Goal: Task Accomplishment & Management: Use online tool/utility

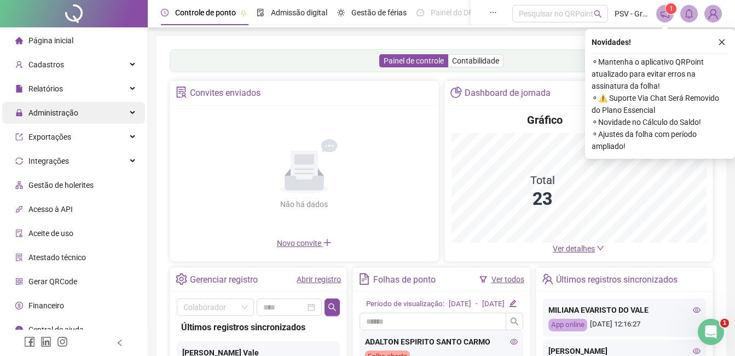
click at [35, 121] on span "Administração" at bounding box center [46, 113] width 63 height 22
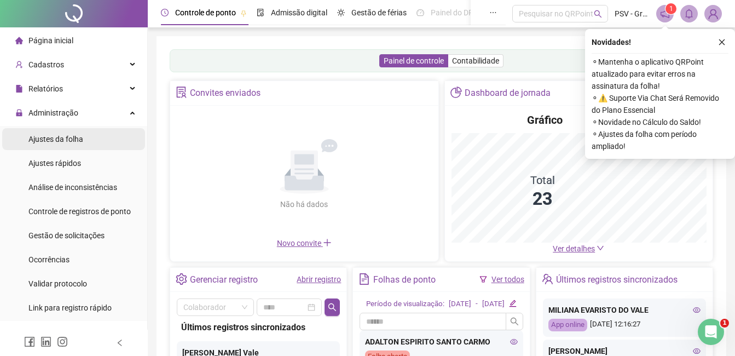
click at [69, 138] on span "Ajustes da folha" at bounding box center [55, 139] width 55 height 9
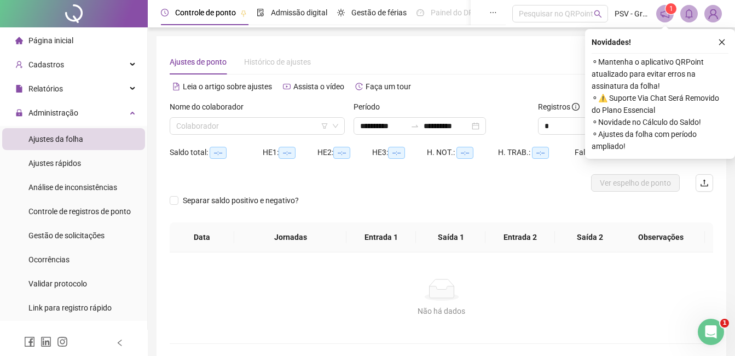
type input "**********"
click at [256, 119] on input "search" at bounding box center [252, 126] width 152 height 16
click at [256, 123] on input "search" at bounding box center [252, 126] width 152 height 16
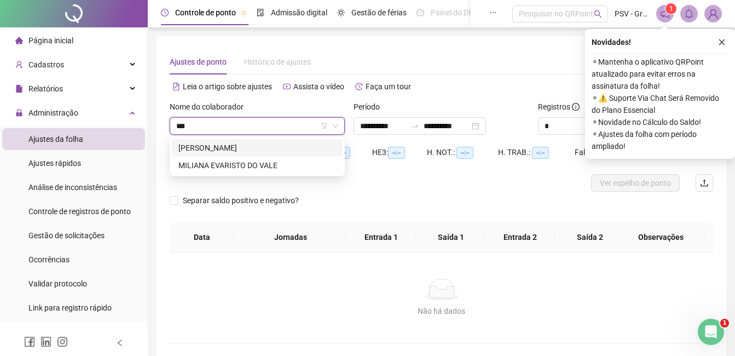
type input "****"
click at [254, 143] on div "[PERSON_NAME]" at bounding box center [258, 148] width 158 height 12
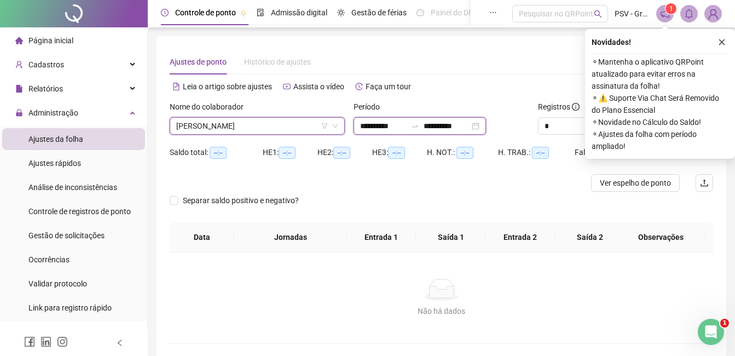
click at [390, 129] on input "**********" at bounding box center [383, 126] width 46 height 12
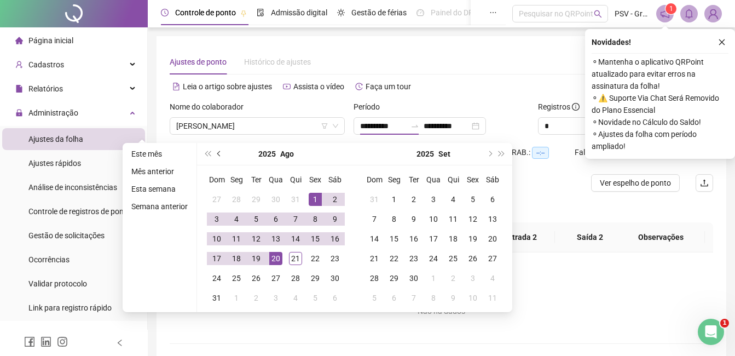
click at [218, 153] on span "prev-year" at bounding box center [219, 153] width 5 height 5
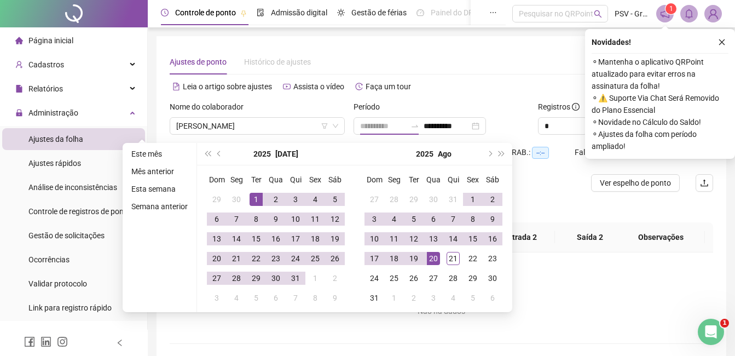
type input "**********"
click at [256, 197] on div "1" at bounding box center [256, 199] width 13 height 13
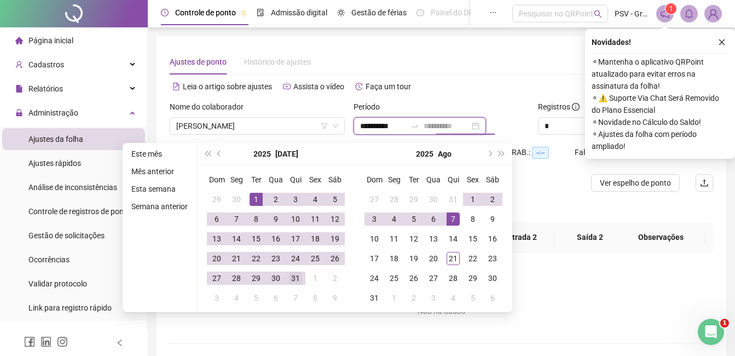
type input "**********"
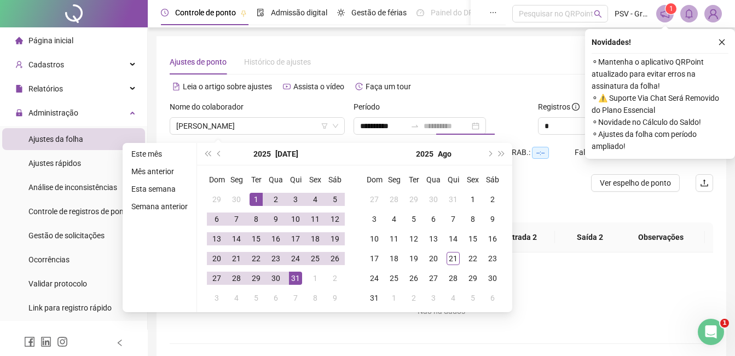
click at [297, 278] on div "31" at bounding box center [295, 278] width 13 height 13
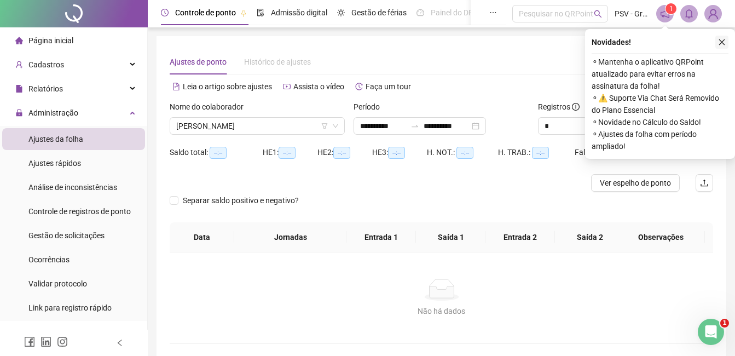
click at [719, 38] on button "button" at bounding box center [722, 42] width 13 height 13
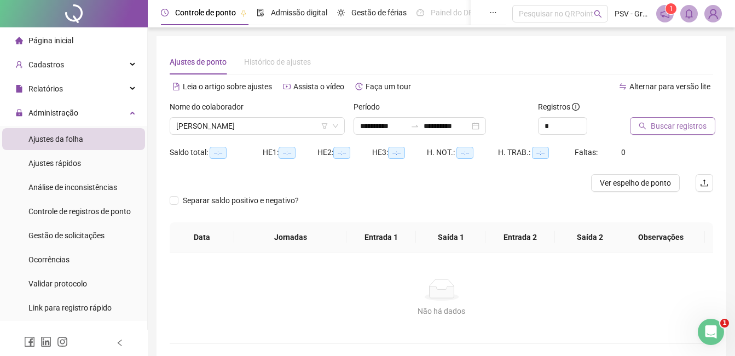
click at [672, 125] on span "Buscar registros" at bounding box center [679, 126] width 56 height 12
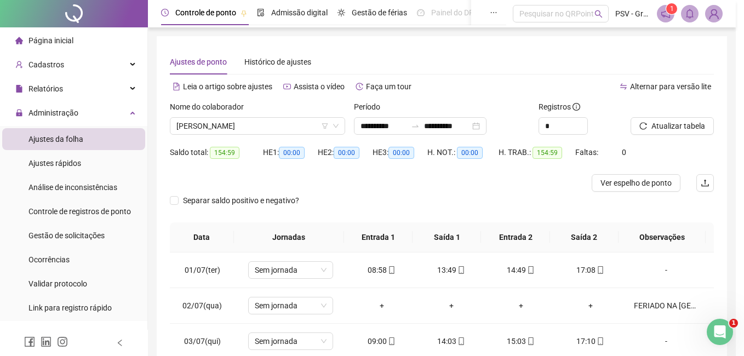
click at [655, 186] on div "Buscando registros Os registros de ponto estão sendo buscados... OK" at bounding box center [372, 178] width 744 height 356
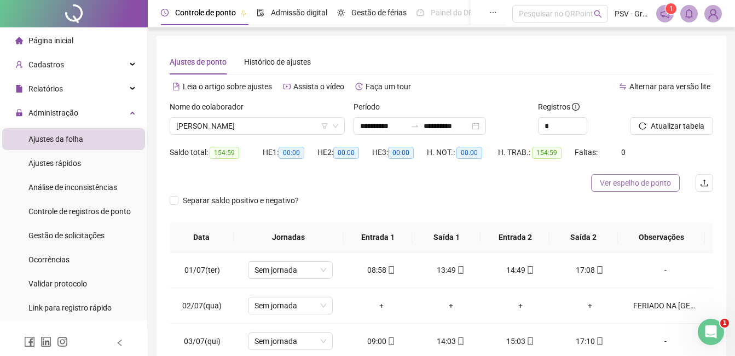
click at [632, 185] on span "Ver espelho de ponto" at bounding box center [635, 183] width 71 height 12
click at [277, 123] on span "[PERSON_NAME]" at bounding box center [257, 126] width 162 height 16
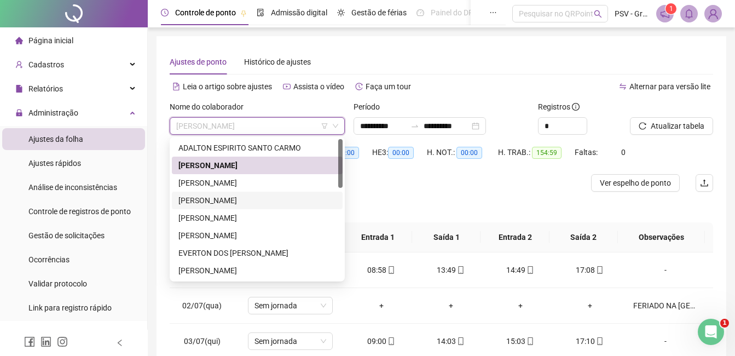
click at [231, 201] on div "[PERSON_NAME]" at bounding box center [258, 200] width 158 height 12
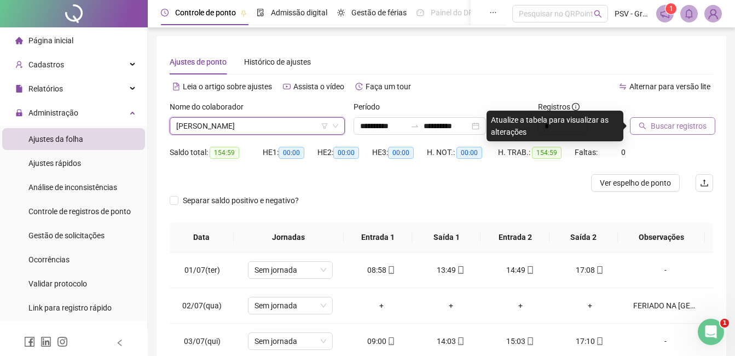
click at [670, 126] on span "Buscar registros" at bounding box center [679, 126] width 56 height 12
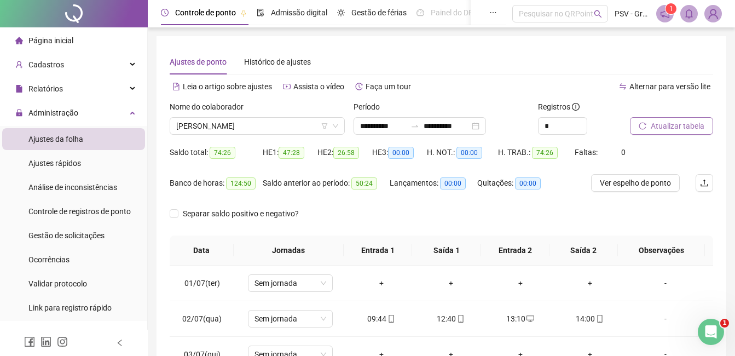
click at [653, 182] on span "Ver espelho de ponto" at bounding box center [635, 183] width 71 height 12
click at [290, 124] on span "[PERSON_NAME]" at bounding box center [257, 126] width 162 height 16
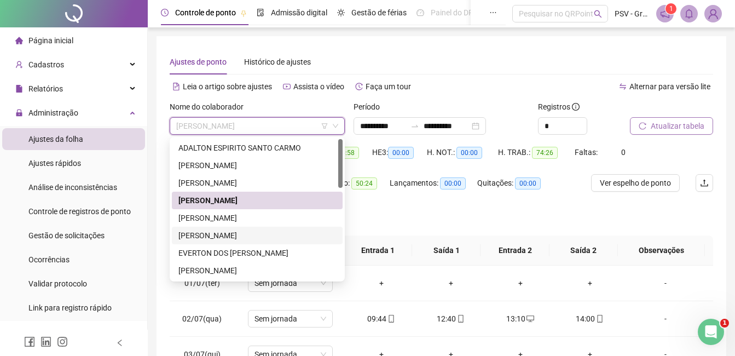
scroll to position [55, 0]
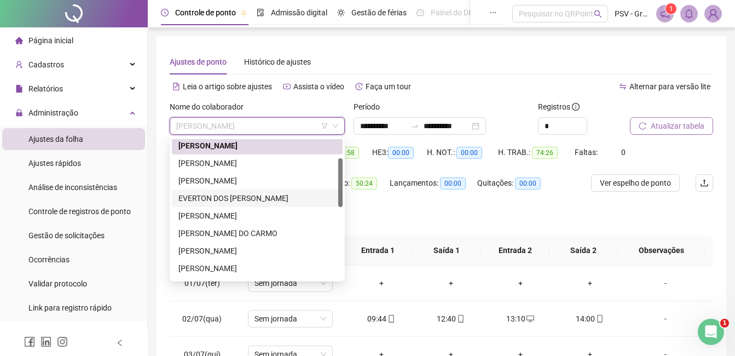
click at [209, 202] on div "EVERTON DOS [PERSON_NAME]" at bounding box center [258, 198] width 158 height 12
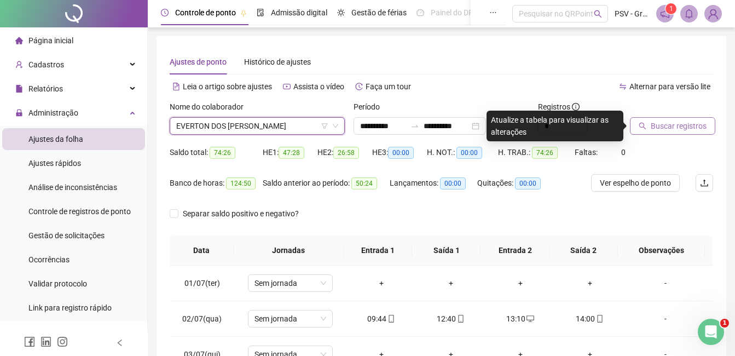
click at [673, 128] on span "Buscar registros" at bounding box center [679, 126] width 56 height 12
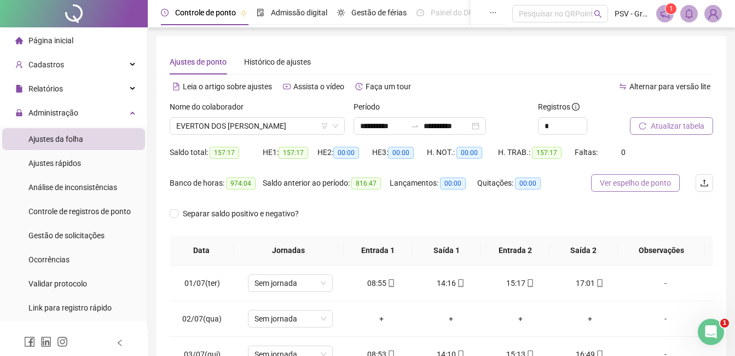
click at [640, 182] on span "Ver espelho de ponto" at bounding box center [635, 183] width 71 height 12
click at [297, 131] on span "EVERTON DOS [PERSON_NAME]" at bounding box center [257, 126] width 162 height 16
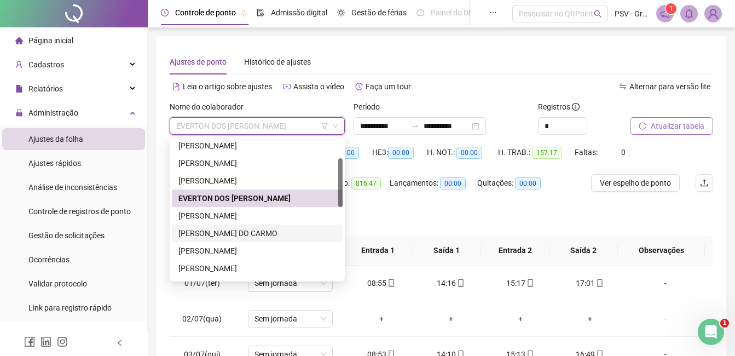
click at [238, 228] on div "[PERSON_NAME] DO CARMO" at bounding box center [258, 233] width 158 height 12
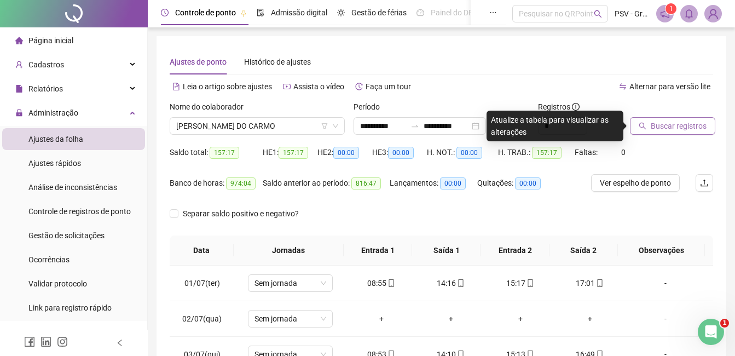
click at [686, 126] on span "Buscar registros" at bounding box center [679, 126] width 56 height 12
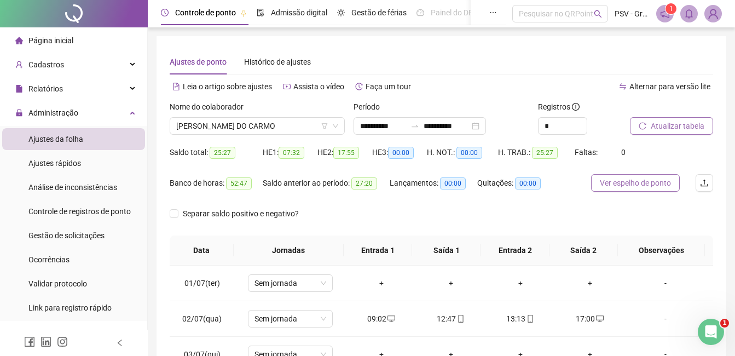
click at [643, 183] on span "Ver espelho de ponto" at bounding box center [635, 183] width 71 height 12
click at [283, 124] on span "[PERSON_NAME] DO CARMO" at bounding box center [257, 126] width 162 height 16
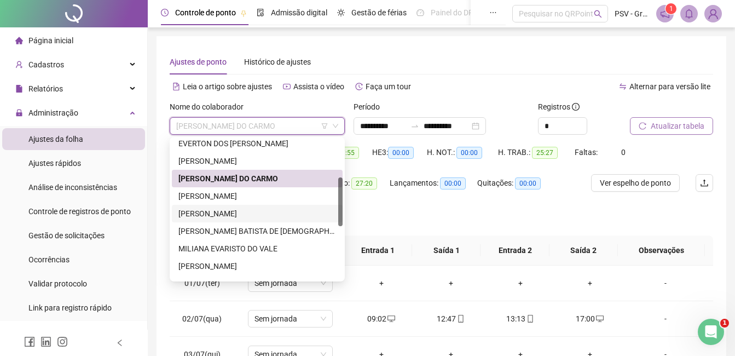
scroll to position [164, 0]
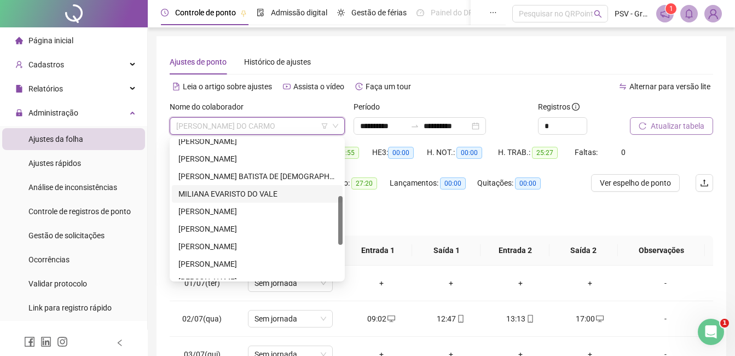
click at [202, 195] on div "MILIANA EVARISTO DO VALE" at bounding box center [258, 194] width 158 height 12
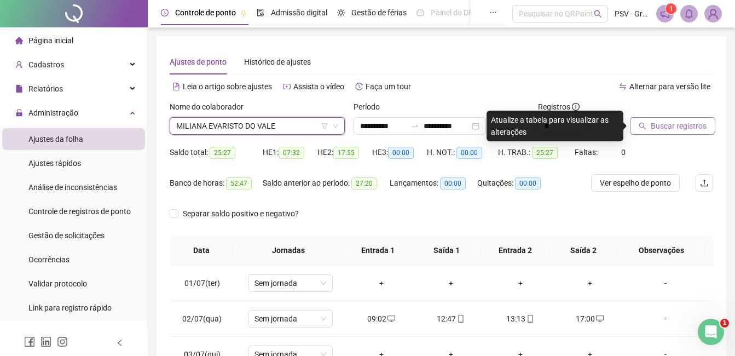
click at [681, 127] on span "Buscar registros" at bounding box center [679, 126] width 56 height 12
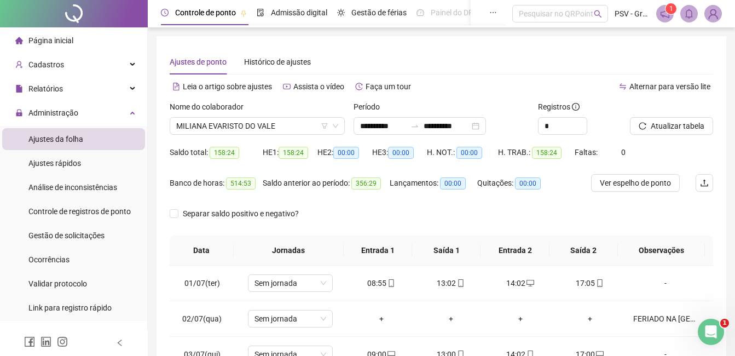
click at [633, 184] on span "Ver espelho de ponto" at bounding box center [635, 183] width 71 height 12
click at [234, 124] on span "MILIANA EVARISTO DO VALE" at bounding box center [257, 126] width 162 height 16
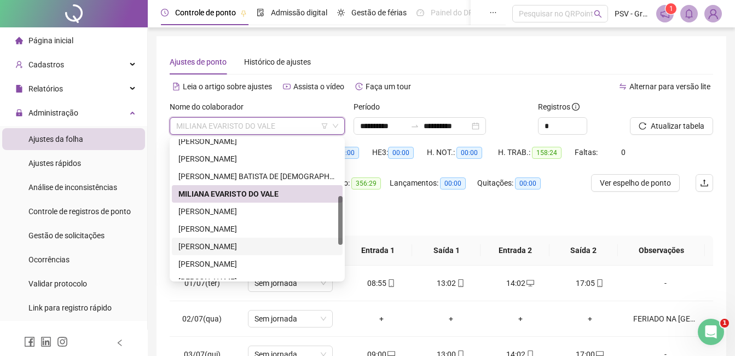
click at [238, 244] on div "[PERSON_NAME]" at bounding box center [258, 246] width 158 height 12
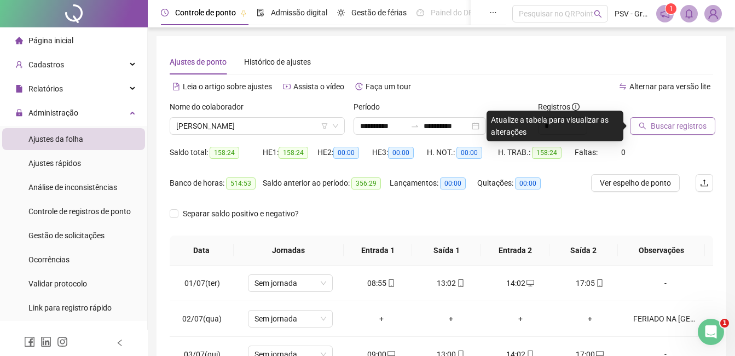
click at [669, 122] on span "Buscar registros" at bounding box center [679, 126] width 56 height 12
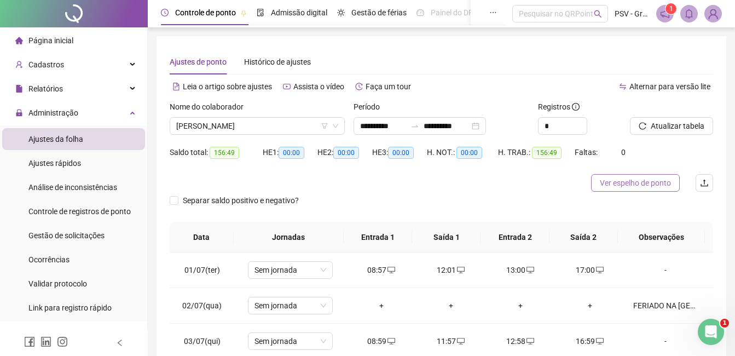
click at [637, 187] on span "Ver espelho de ponto" at bounding box center [635, 183] width 71 height 12
click at [254, 126] on span "[PERSON_NAME]" at bounding box center [257, 126] width 162 height 16
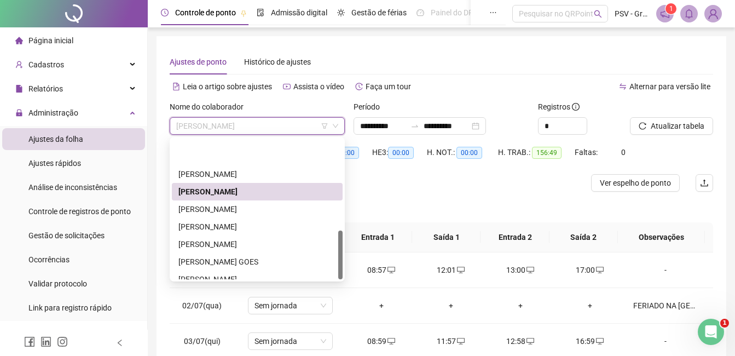
scroll to position [263, 0]
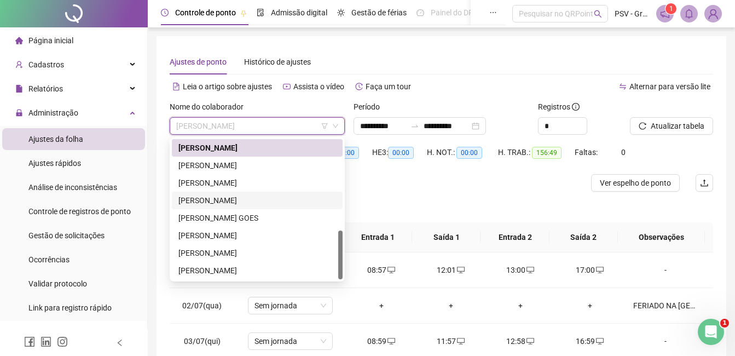
click at [204, 202] on div "[PERSON_NAME]" at bounding box center [258, 200] width 158 height 12
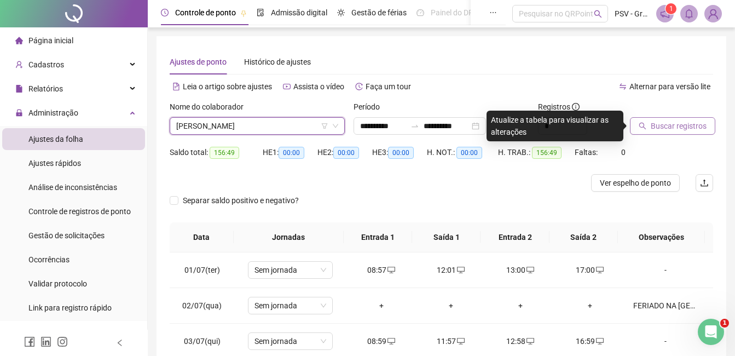
click at [658, 119] on button "Buscar registros" at bounding box center [672, 126] width 85 height 18
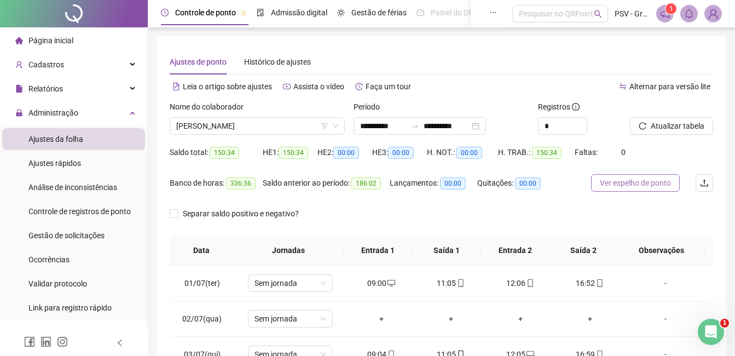
click at [635, 187] on span "Ver espelho de ponto" at bounding box center [635, 183] width 71 height 12
